Goal: Find specific page/section: Find specific page/section

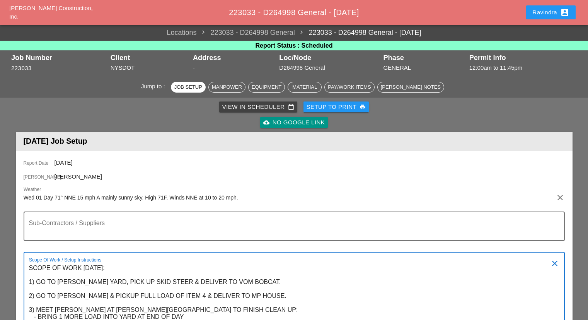
scroll to position [116, 0]
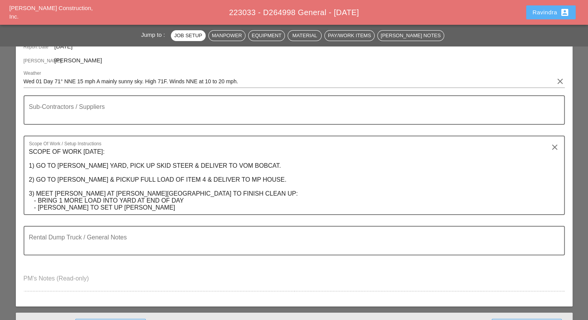
click at [549, 14] on div "Ravindra account_box" at bounding box center [551, 12] width 37 height 9
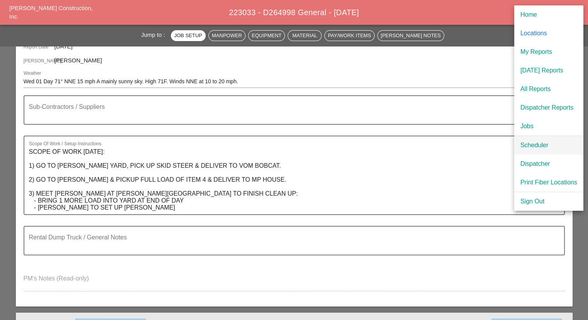
click at [533, 148] on div "Scheduler" at bounding box center [549, 144] width 57 height 9
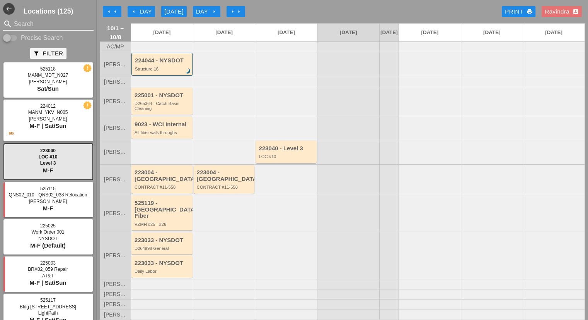
click at [49, 24] on input "Search" at bounding box center [48, 24] width 69 height 12
click at [32, 22] on input "Search" at bounding box center [48, 24] width 69 height 12
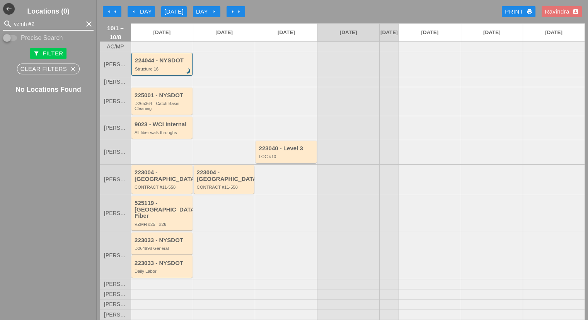
type input "vzmh #25"
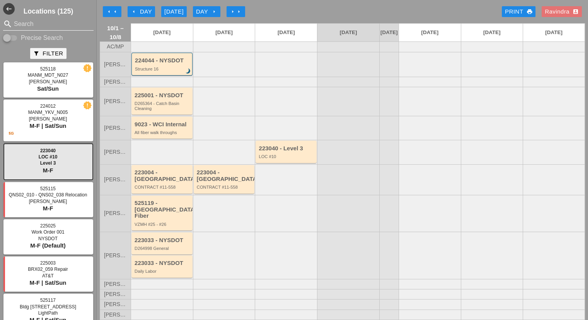
click at [27, 26] on input "Search" at bounding box center [48, 24] width 69 height 12
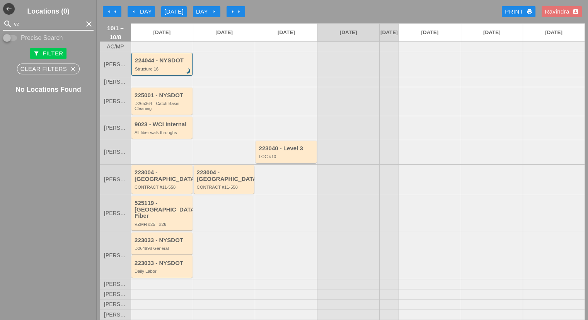
type input "v"
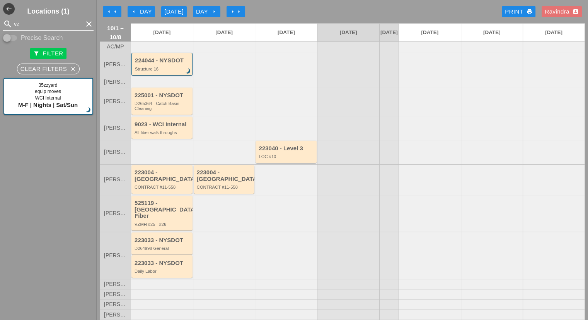
type input "vz"
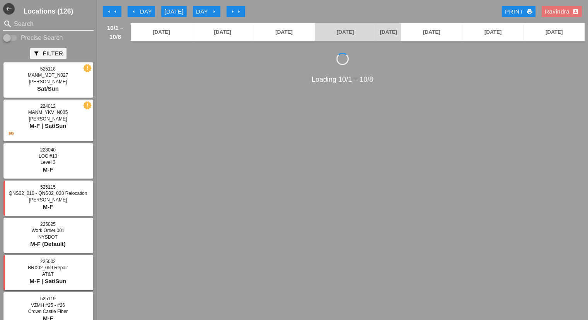
click at [55, 27] on input "Search" at bounding box center [48, 24] width 69 height 12
click at [43, 24] on input "Search" at bounding box center [48, 24] width 69 height 12
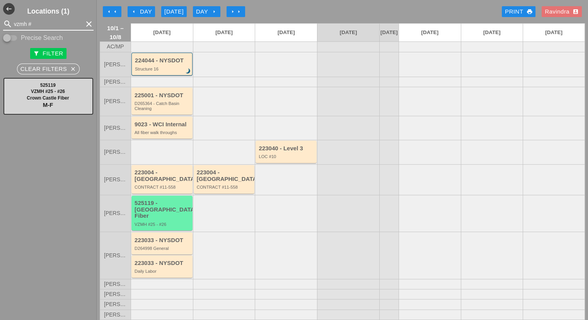
type input "vzmh #"
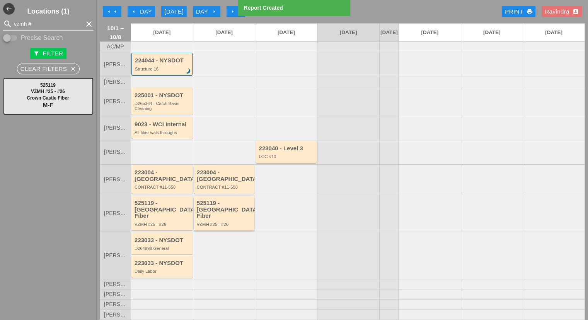
click at [232, 207] on div "525119 - [GEOGRAPHIC_DATA] Fiber" at bounding box center [225, 209] width 56 height 19
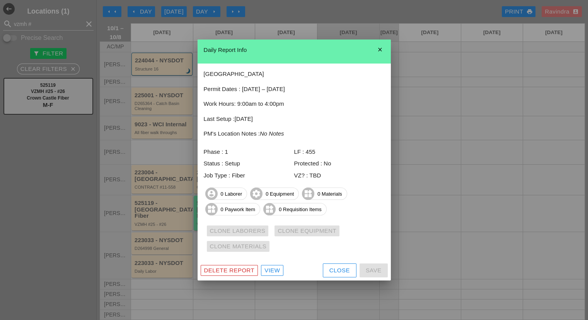
click at [336, 268] on div "Close" at bounding box center [340, 270] width 21 height 9
